Goal: Task Accomplishment & Management: Manage account settings

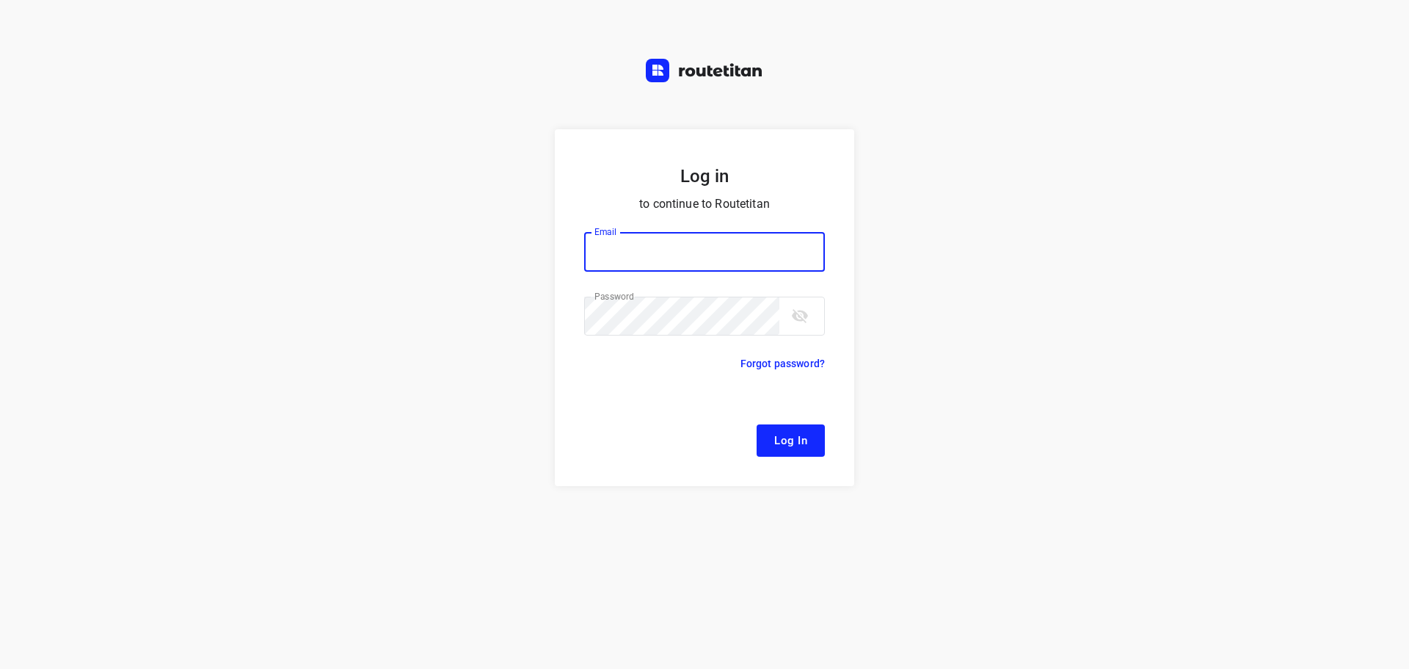
type input "[EMAIL_ADDRESS][DOMAIN_NAME]"
click at [793, 441] on span "Log In" at bounding box center [790, 440] width 33 height 19
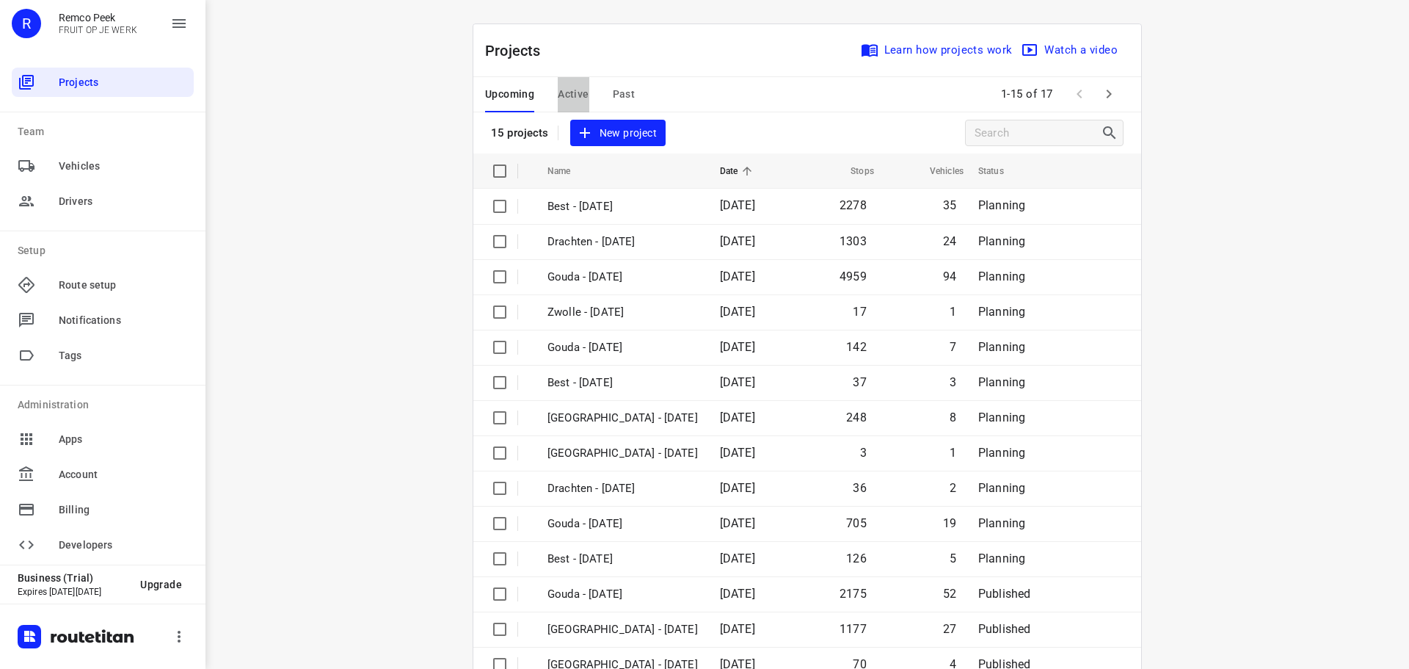
click at [572, 94] on span "Active" at bounding box center [573, 94] width 31 height 18
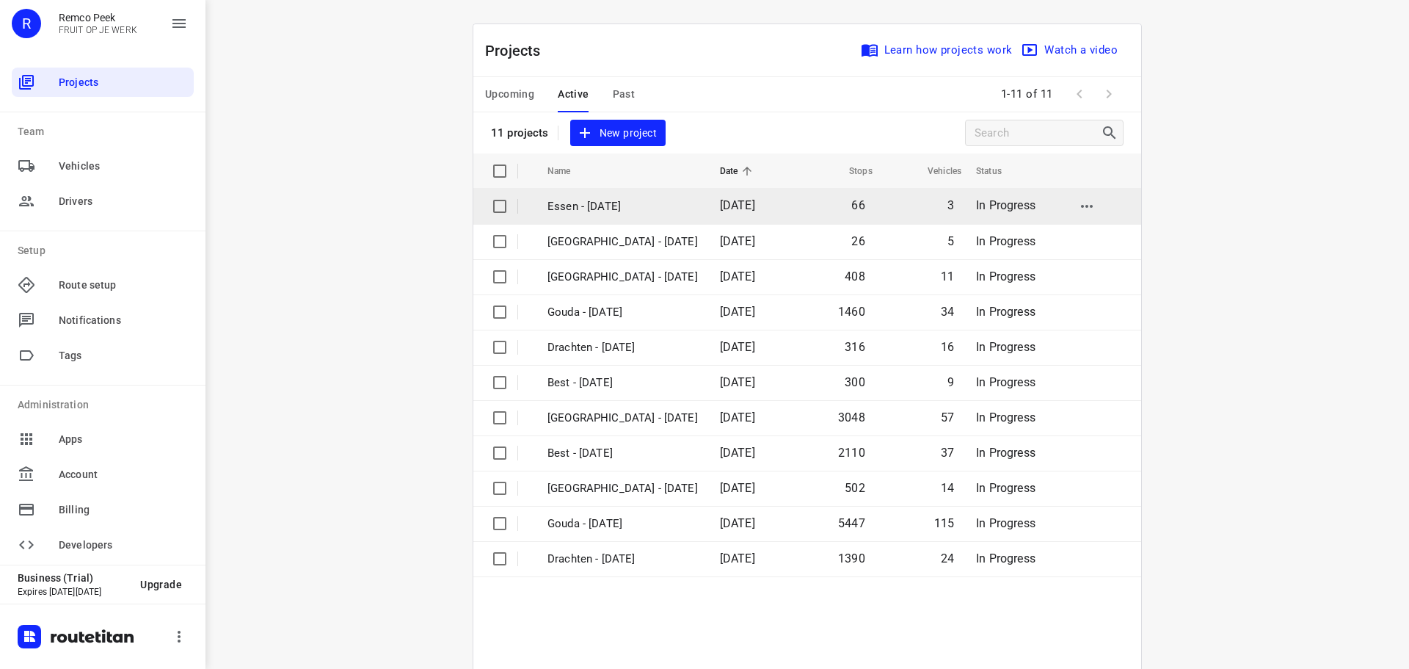
click at [495, 202] on input "checkbox" at bounding box center [499, 206] width 29 height 29
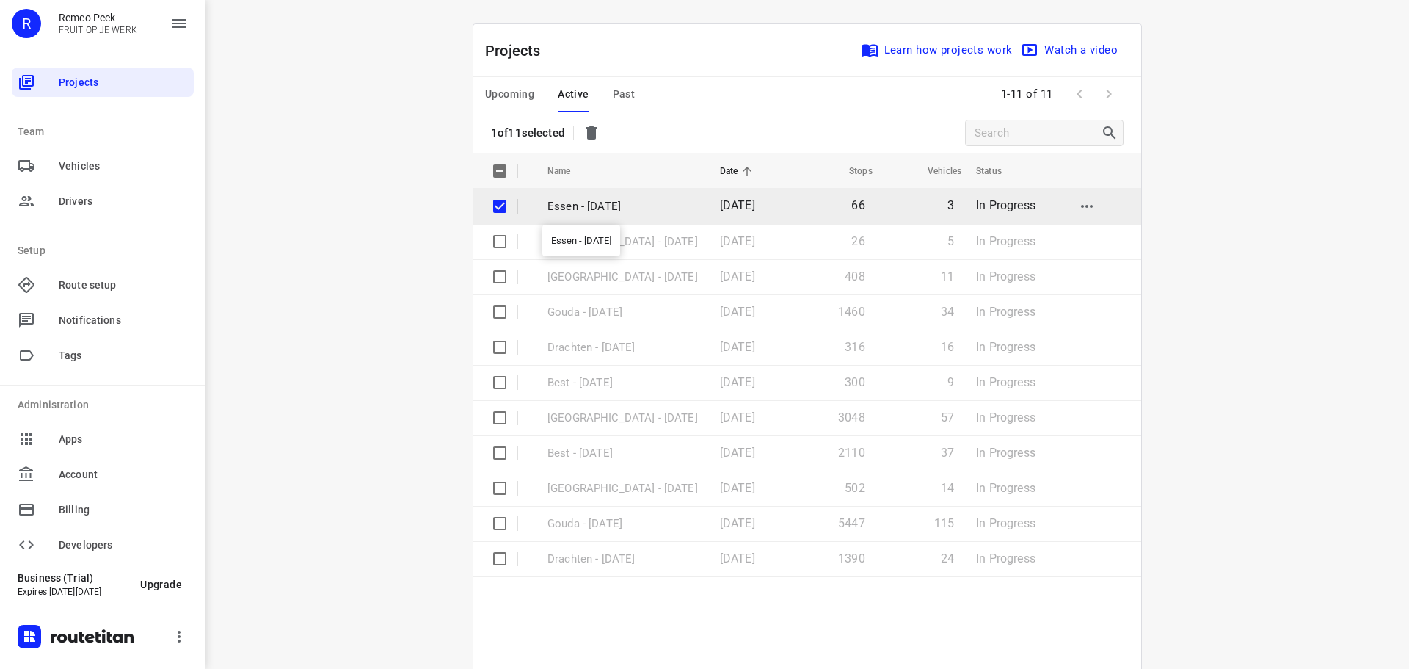
click at [564, 205] on p "Essen - [DATE]" at bounding box center [622, 206] width 150 height 17
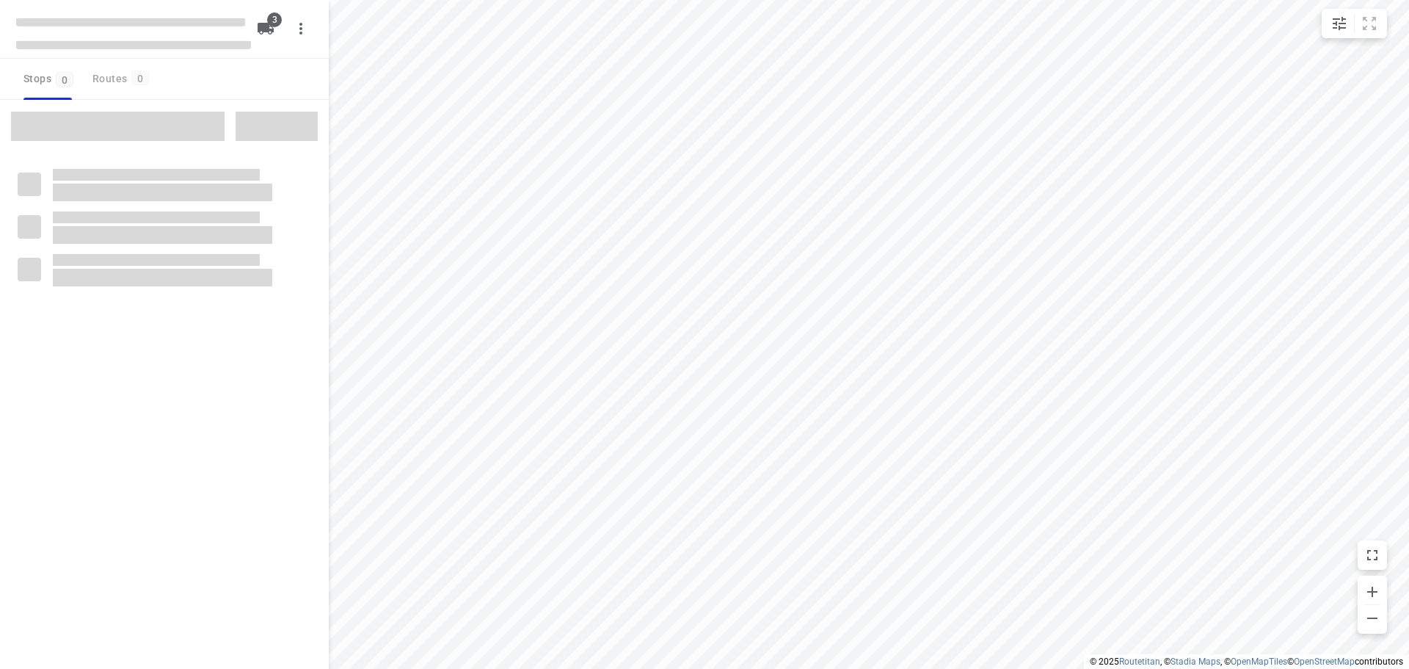
checkbox input "true"
